Goal: Task Accomplishment & Management: Manage account settings

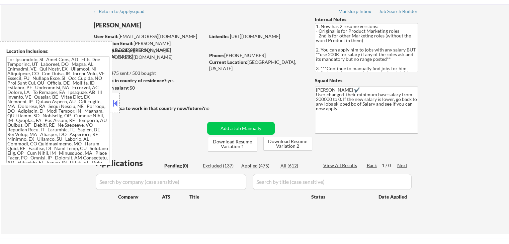
scroll to position [33, 0]
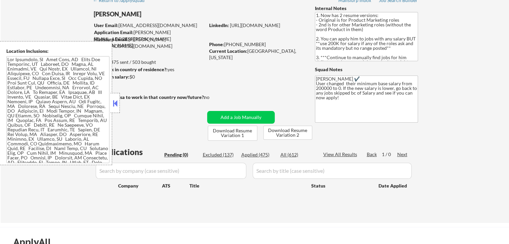
click at [248, 154] on div "Applied (475)" at bounding box center [257, 155] width 33 height 7
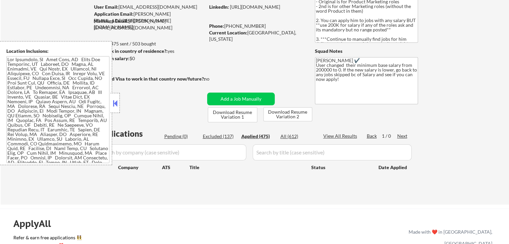
scroll to position [67, 0]
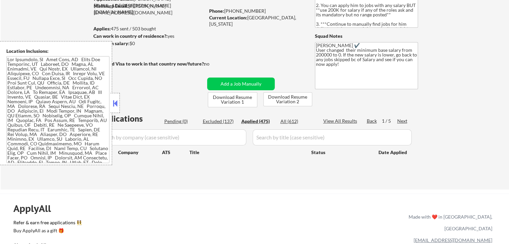
select select ""applied""
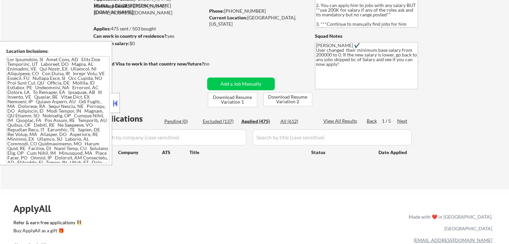
select select ""applied""
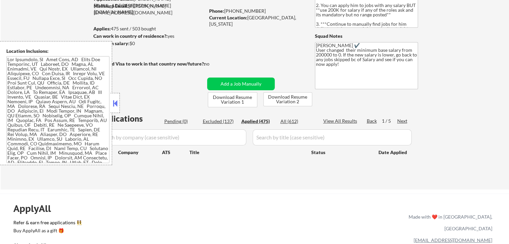
select select ""applied""
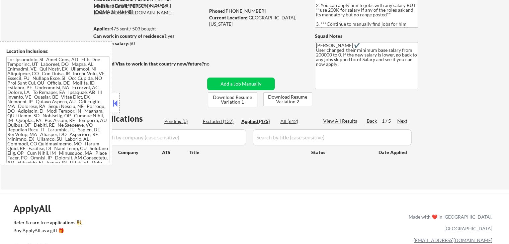
select select ""applied""
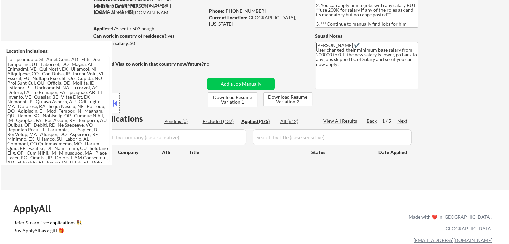
select select ""applied""
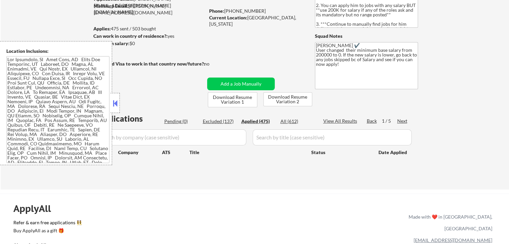
select select ""applied""
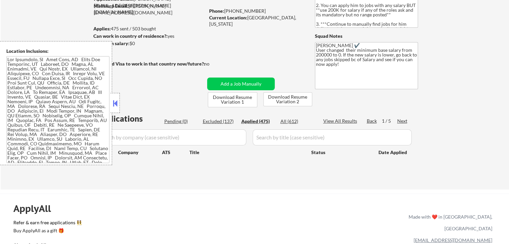
select select ""applied""
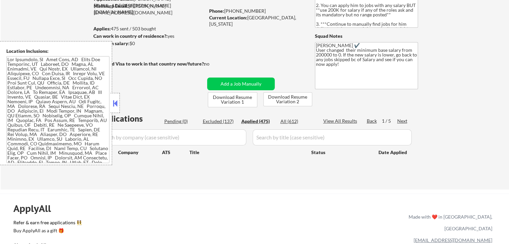
select select ""applied""
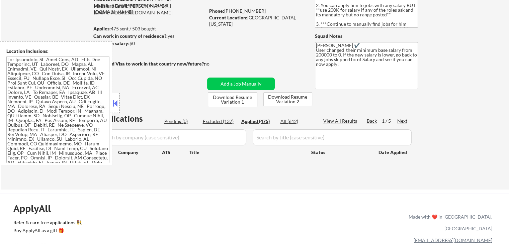
select select ""applied""
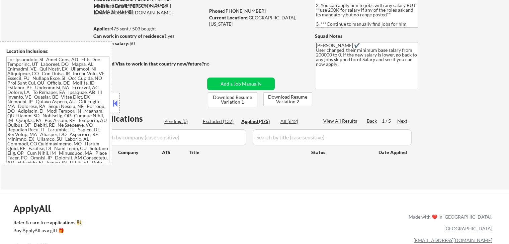
select select ""applied""
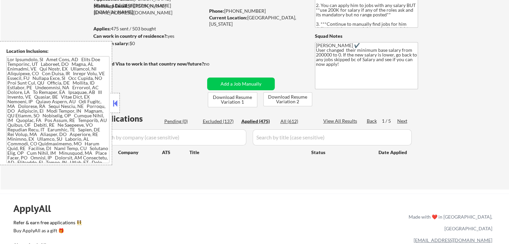
select select ""applied""
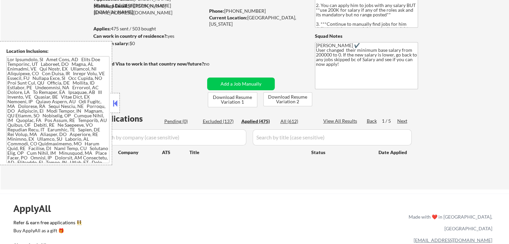
select select ""applied""
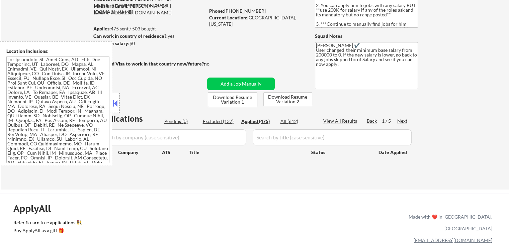
select select ""applied""
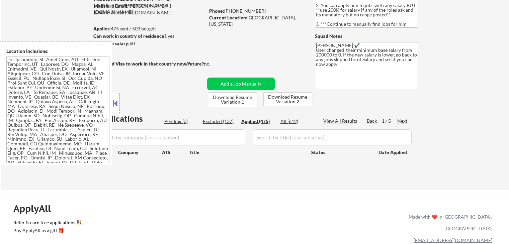
select select ""applied""
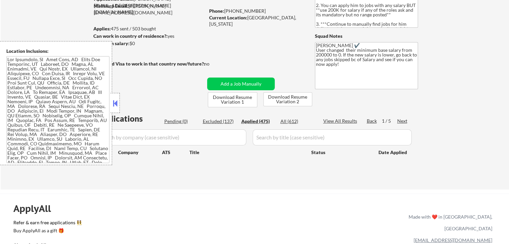
select select ""applied""
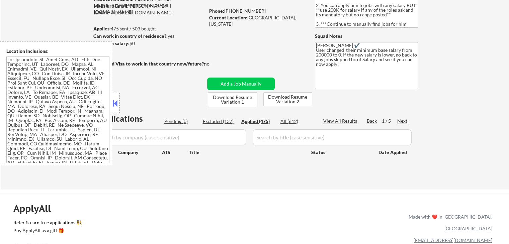
select select ""applied""
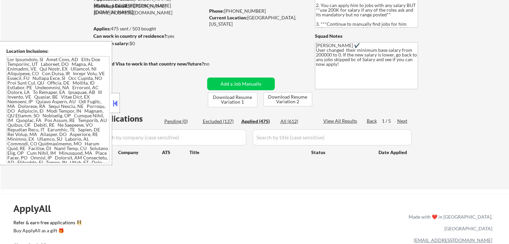
select select ""applied""
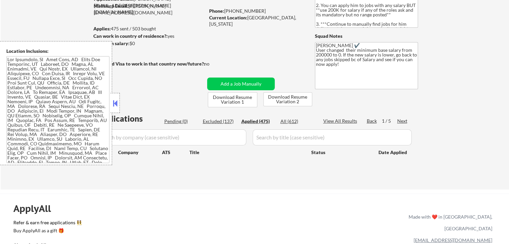
select select ""applied""
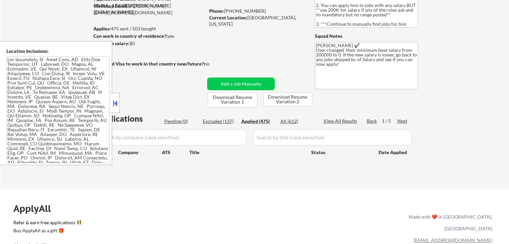
select select ""applied""
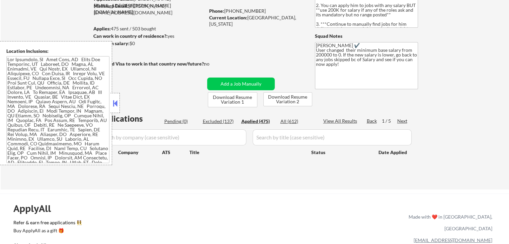
select select ""applied""
